Goal: Information Seeking & Learning: Learn about a topic

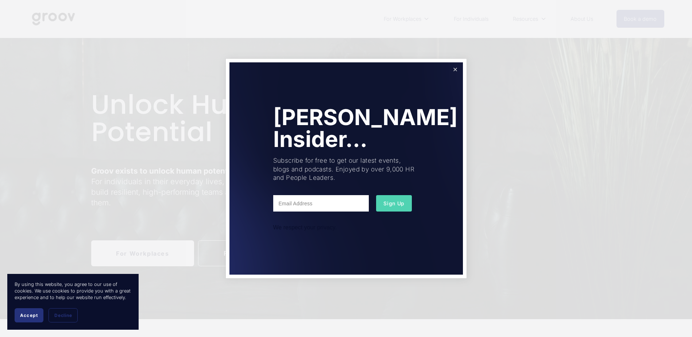
click at [456, 69] on link "Close" at bounding box center [455, 70] width 13 height 13
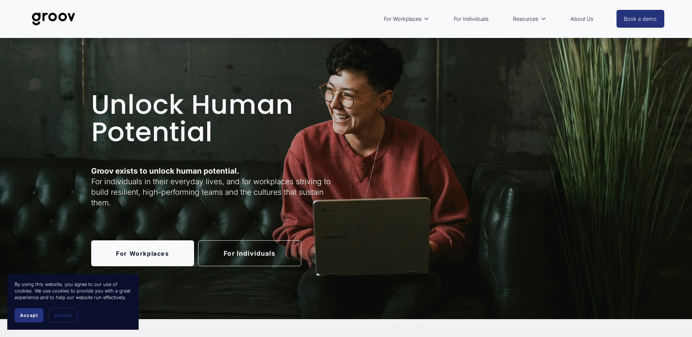
click at [580, 20] on link "About Us" at bounding box center [582, 19] width 30 height 17
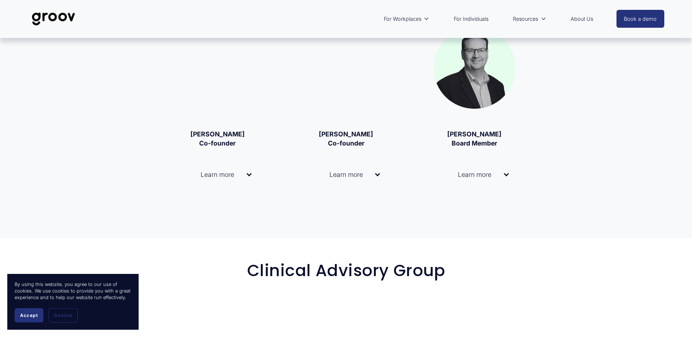
scroll to position [1059, 0]
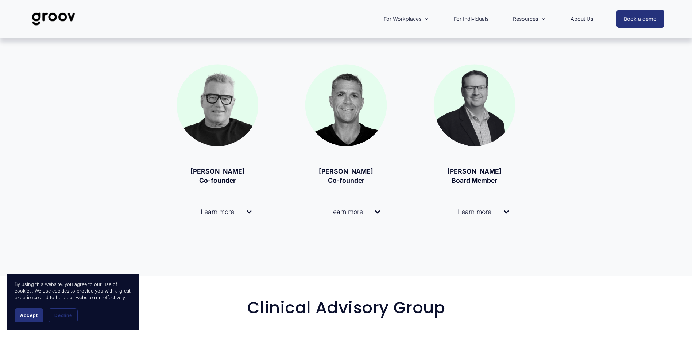
click at [505, 214] on div at bounding box center [506, 210] width 5 height 5
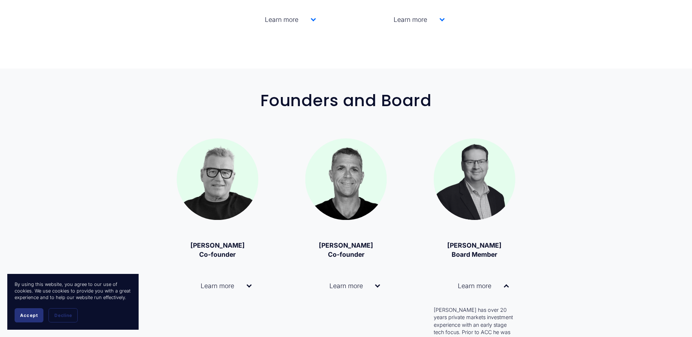
scroll to position [949, 0]
